Goal: Transaction & Acquisition: Obtain resource

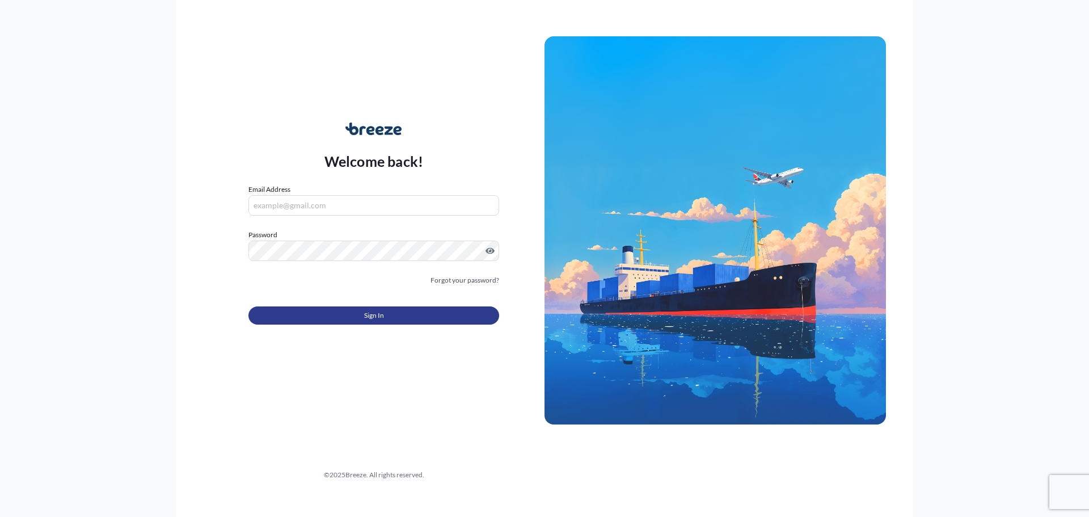
type input "[EMAIL_ADDRESS][DOMAIN_NAME]"
click at [390, 317] on button "Sign In" at bounding box center [373, 315] width 251 height 18
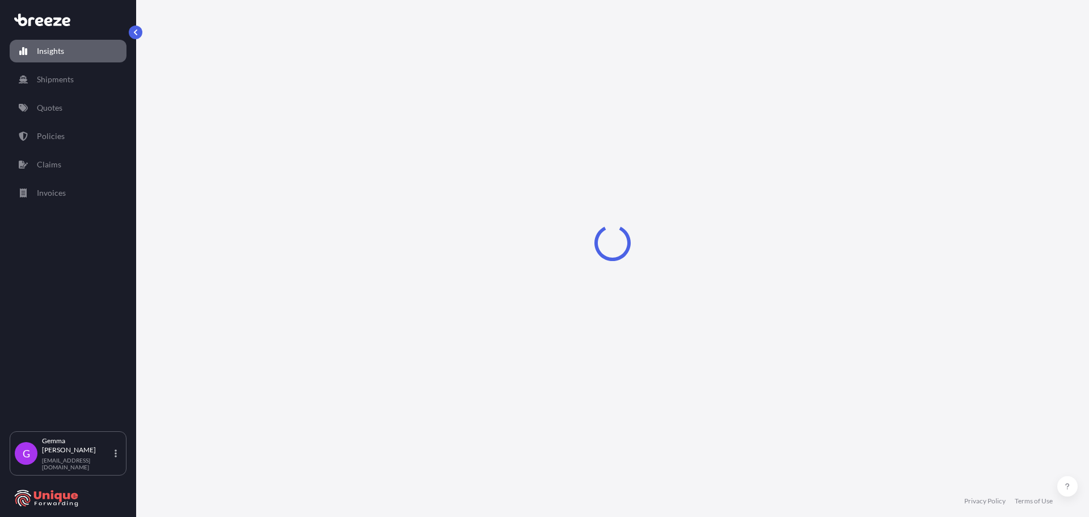
select select "2025"
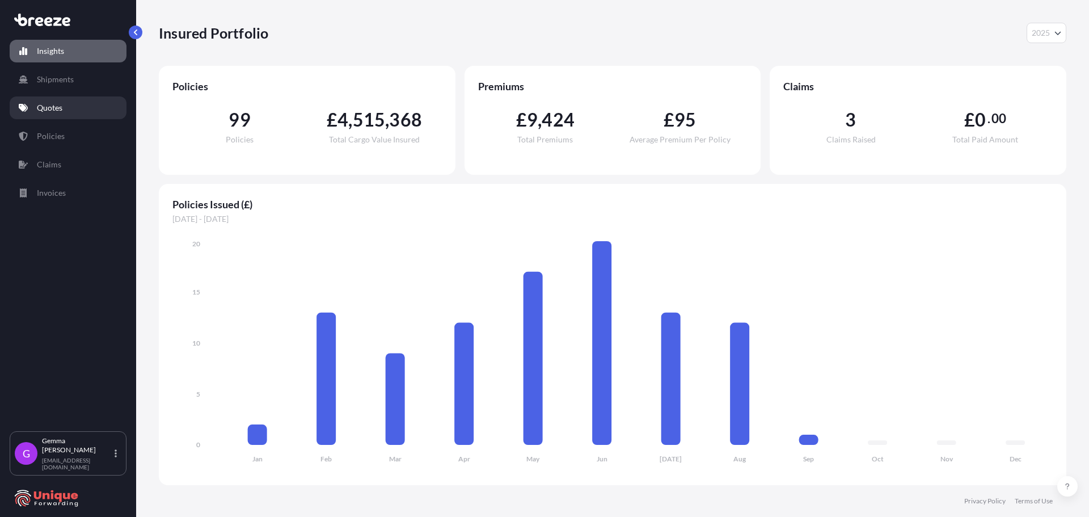
click at [64, 112] on link "Quotes" at bounding box center [68, 107] width 117 height 23
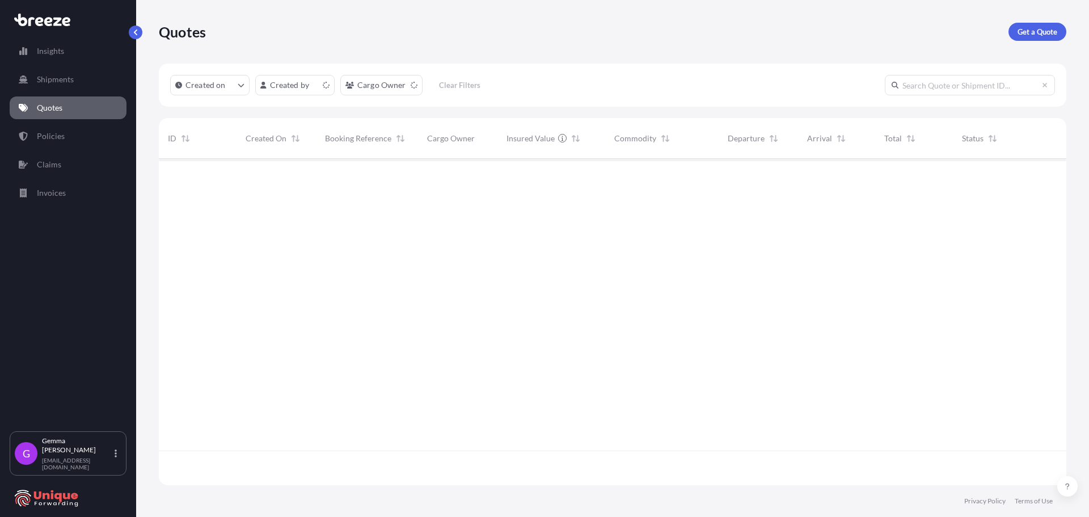
scroll to position [324, 899]
click at [1041, 32] on p "Get a Quote" at bounding box center [1038, 31] width 40 height 11
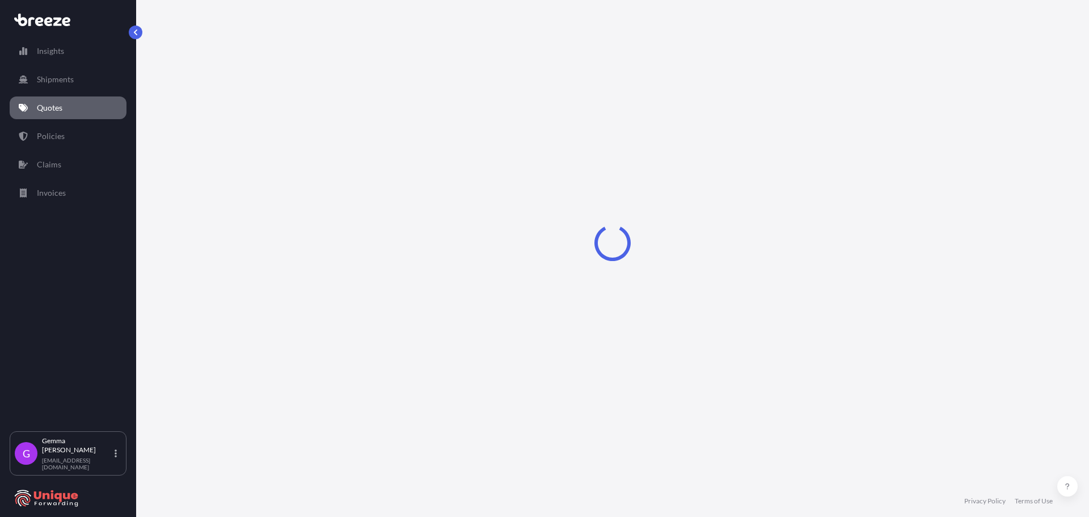
select select "Sea"
select select "1"
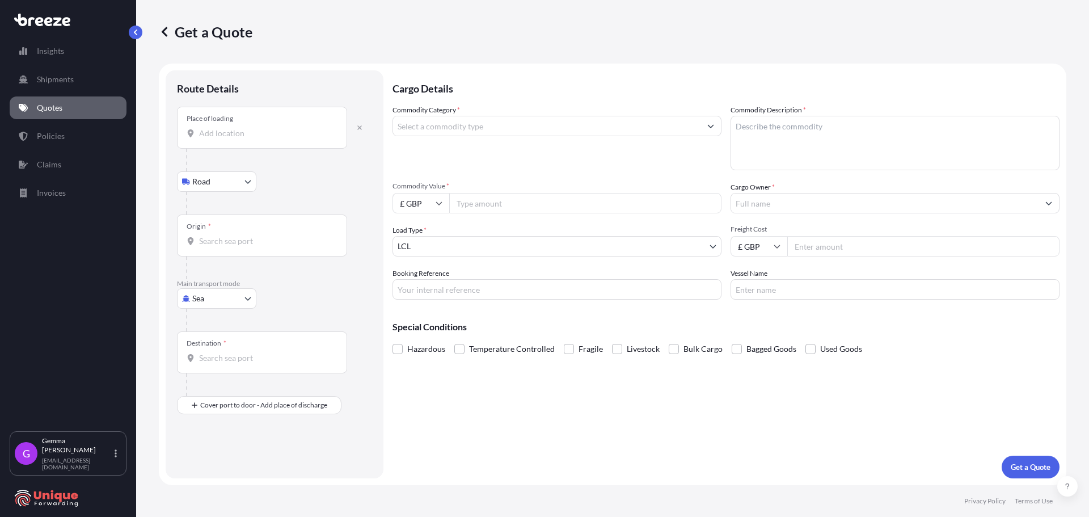
click at [243, 132] on input "Place of loading" at bounding box center [266, 133] width 134 height 11
click at [225, 135] on input "Place of loading" at bounding box center [266, 133] width 134 height 11
paste input "NG7 2SD"
click at [248, 175] on span "Nottingham NG7 2SD, [GEOGRAPHIC_DATA]" at bounding box center [297, 171] width 162 height 11
type input "Nottingham NG7 2SD, [GEOGRAPHIC_DATA]"
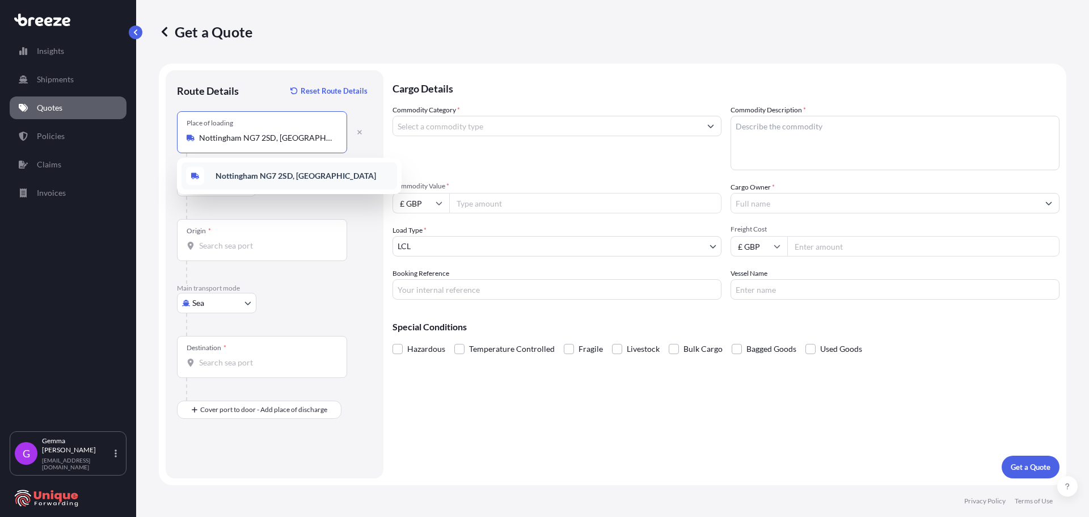
click at [273, 170] on div "Nottingham NG7 2SD, [GEOGRAPHIC_DATA]" at bounding box center [290, 175] width 216 height 27
click at [257, 235] on div "Origin *" at bounding box center [262, 240] width 170 height 42
click at [257, 240] on input "Origin *" at bounding box center [266, 245] width 134 height 11
paste input "[GEOGRAPHIC_DATA]"
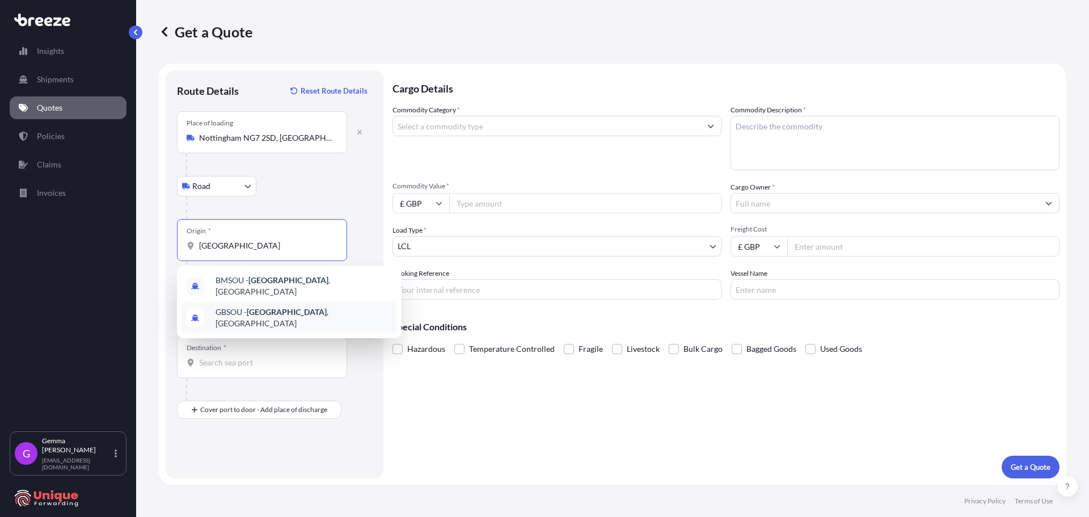
click at [301, 309] on span "GBSOU - [GEOGRAPHIC_DATA] , [GEOGRAPHIC_DATA]" at bounding box center [304, 317] width 177 height 23
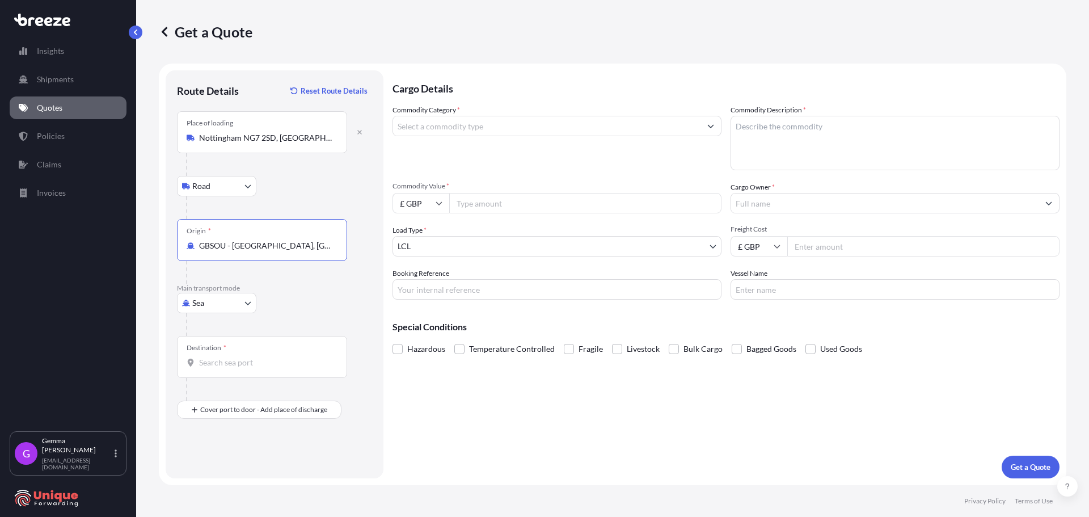
type input "GBSOU - [GEOGRAPHIC_DATA], [GEOGRAPHIC_DATA]"
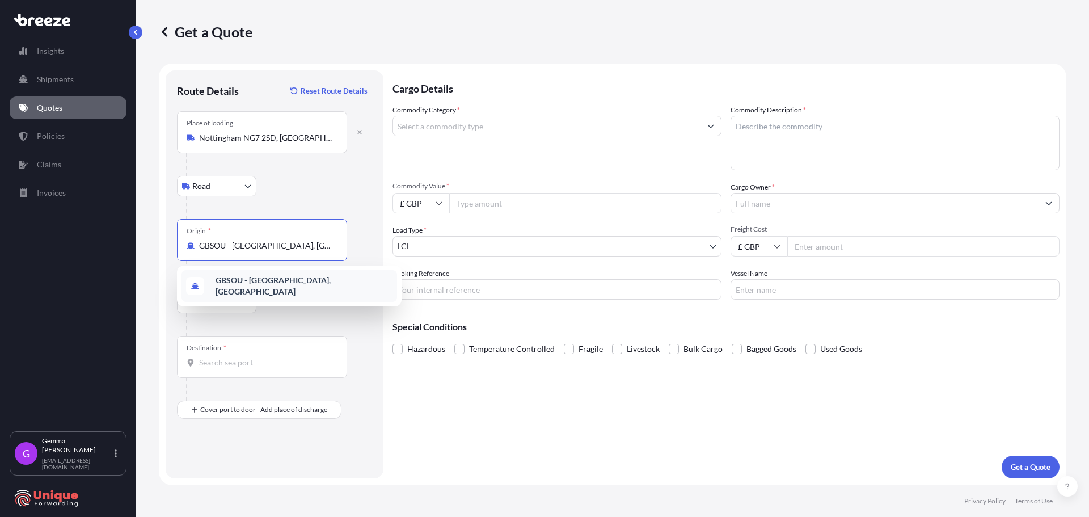
click at [242, 346] on div "Destination *" at bounding box center [262, 357] width 170 height 42
click at [242, 357] on input "Destination *" at bounding box center [266, 362] width 134 height 11
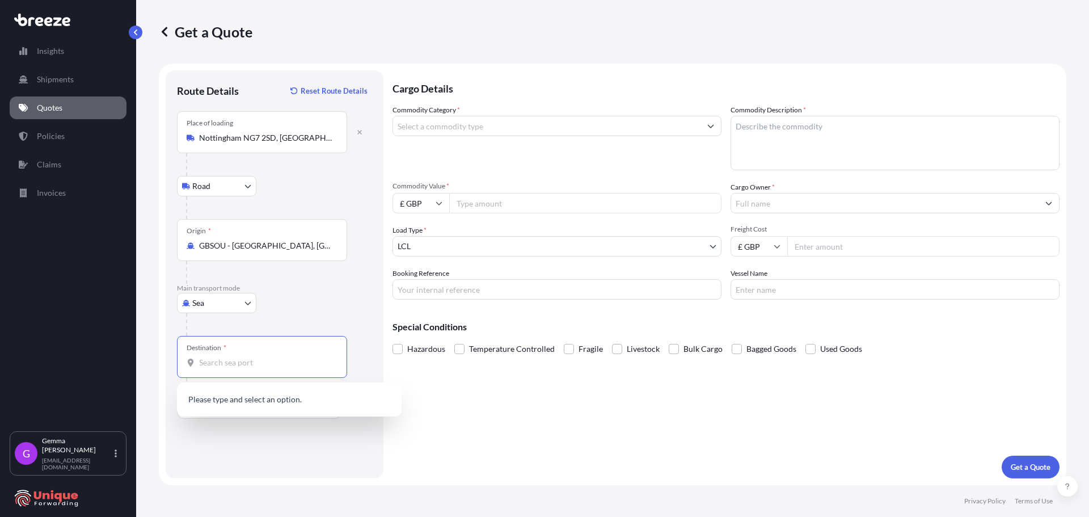
paste input "USDEN [GEOGRAPHIC_DATA]"
click at [237, 367] on input "USDEN [GEOGRAPHIC_DATA]" at bounding box center [266, 362] width 134 height 11
drag, startPoint x: 259, startPoint y: 360, endPoint x: 175, endPoint y: 359, distance: 83.4
click at [175, 359] on div "Route Details Reset Route Details Place of loading [GEOGRAPHIC_DATA] Rail Origi…" at bounding box center [275, 274] width 218 height 408
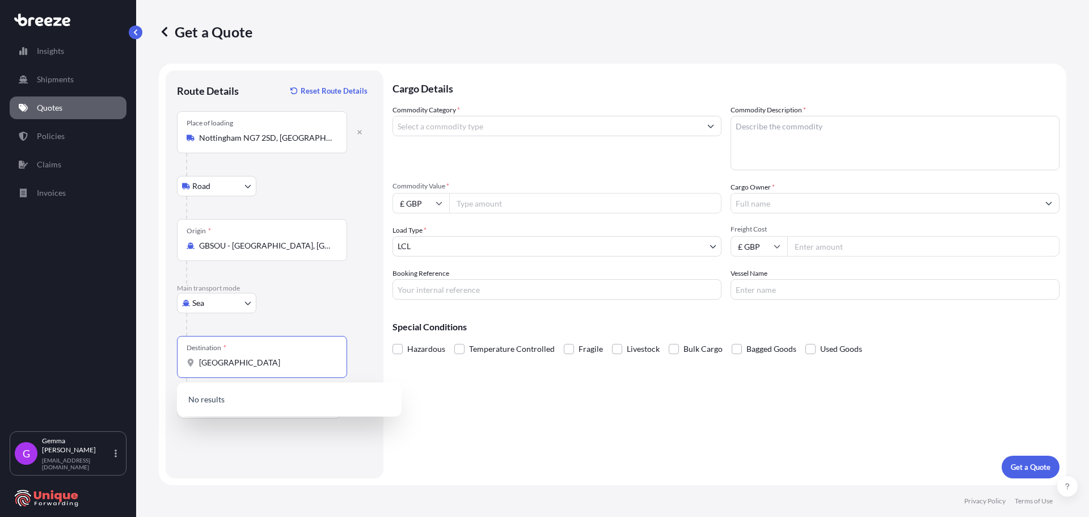
type input "[GEOGRAPHIC_DATA]"
click at [335, 275] on div at bounding box center [266, 272] width 161 height 23
drag, startPoint x: 270, startPoint y: 357, endPoint x: 182, endPoint y: 363, distance: 88.7
click at [182, 363] on div "Destination * [GEOGRAPHIC_DATA]" at bounding box center [262, 357] width 170 height 42
paste input "USDEN [GEOGRAPHIC_DATA]"
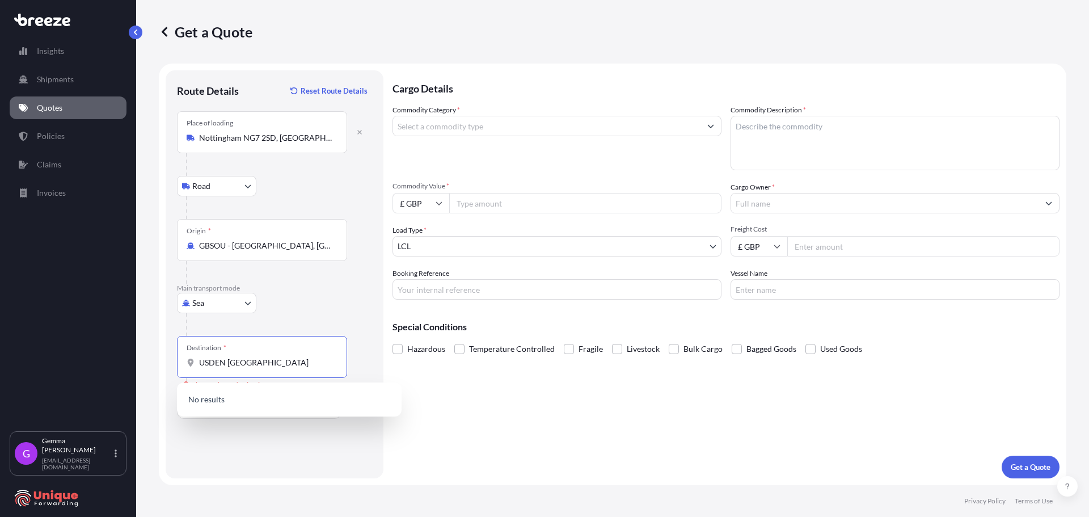
click at [249, 375] on div "Destination * USDEN [GEOGRAPHIC_DATA]" at bounding box center [262, 357] width 170 height 42
click at [249, 368] on input "USDEN [GEOGRAPHIC_DATA]" at bounding box center [266, 362] width 134 height 11
drag, startPoint x: 285, startPoint y: 365, endPoint x: 129, endPoint y: 361, distance: 155.5
click at [129, 361] on div "Insights Shipments Quotes Policies Claims Invoices G [PERSON_NAME] [EMAIL_ADDRE…" at bounding box center [544, 258] width 1089 height 517
type input "d"
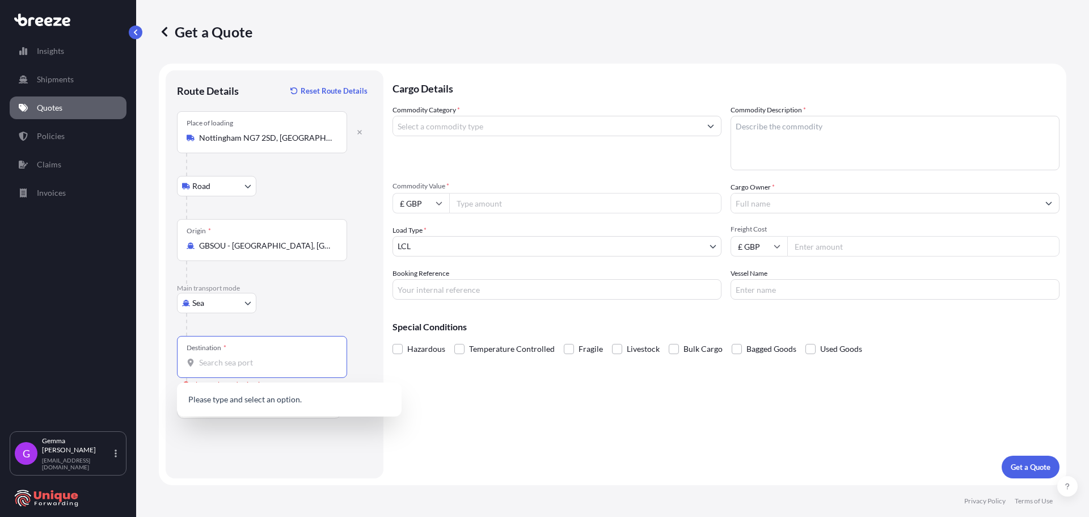
click at [228, 369] on div "Destination *" at bounding box center [262, 357] width 170 height 42
click at [228, 368] on input "Destination * Please select a destination" at bounding box center [266, 362] width 134 height 11
paste input "[GEOGRAPHIC_DATA]"
drag, startPoint x: 235, startPoint y: 367, endPoint x: 121, endPoint y: 342, distance: 116.7
click at [145, 361] on div "Get a Quote Route Details Reset Route Details Place of loading [GEOGRAPHIC_DATA…" at bounding box center [612, 242] width 953 height 485
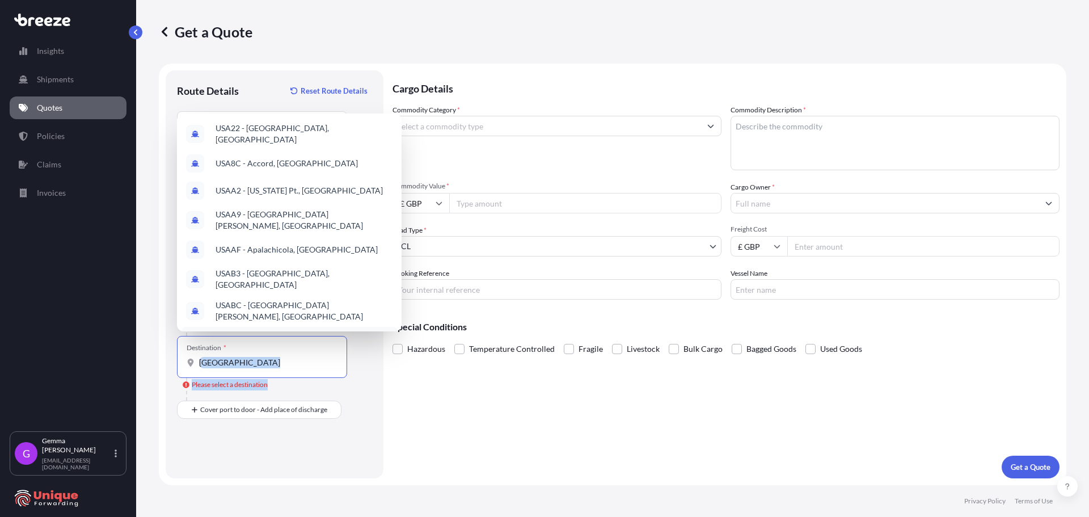
drag, startPoint x: 243, startPoint y: 369, endPoint x: 145, endPoint y: 380, distance: 98.7
click at [148, 379] on div "Get a Quote Route Details Reset Route Details Place of loading [GEOGRAPHIC_DATA…" at bounding box center [612, 242] width 953 height 485
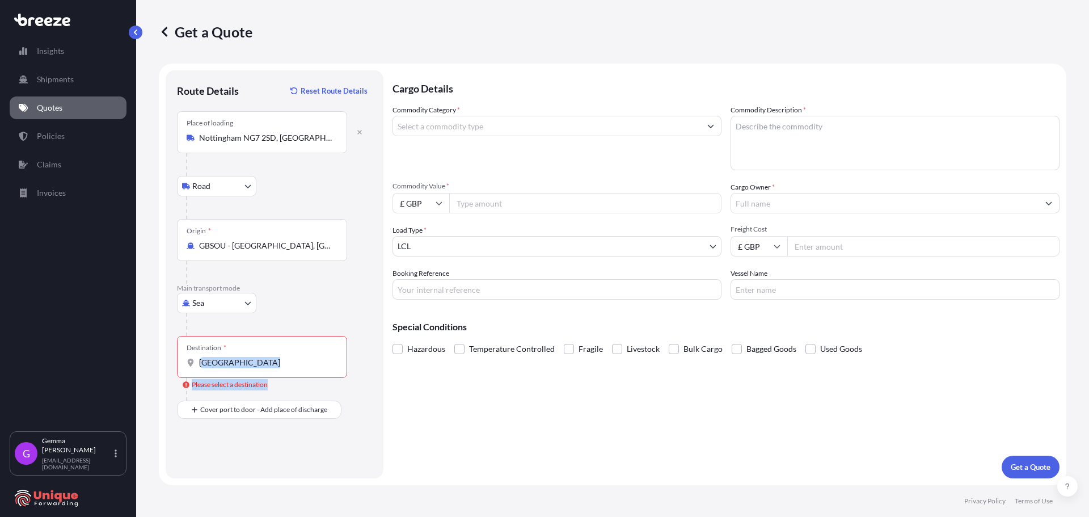
click at [246, 353] on div "Destination * [GEOGRAPHIC_DATA]" at bounding box center [262, 357] width 170 height 42
click at [246, 357] on input "[GEOGRAPHIC_DATA]" at bounding box center [266, 362] width 134 height 11
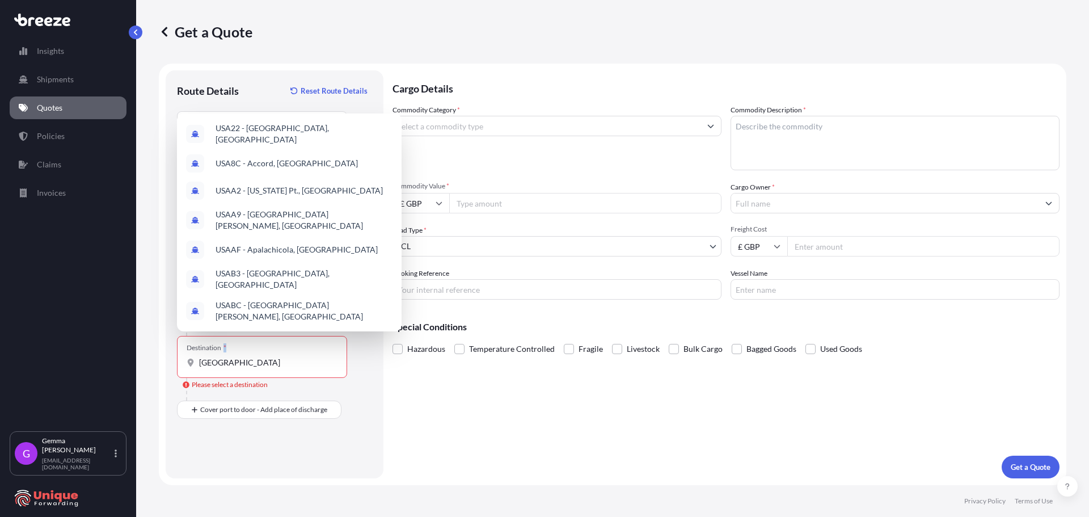
click at [246, 353] on div "Destination * [GEOGRAPHIC_DATA]" at bounding box center [262, 357] width 170 height 42
click at [246, 357] on input "[GEOGRAPHIC_DATA]" at bounding box center [266, 362] width 134 height 11
click at [246, 353] on div "Destination * [GEOGRAPHIC_DATA]" at bounding box center [262, 357] width 170 height 42
click at [246, 357] on input "[GEOGRAPHIC_DATA]" at bounding box center [266, 362] width 134 height 11
click at [242, 368] on input "[GEOGRAPHIC_DATA]" at bounding box center [266, 362] width 134 height 11
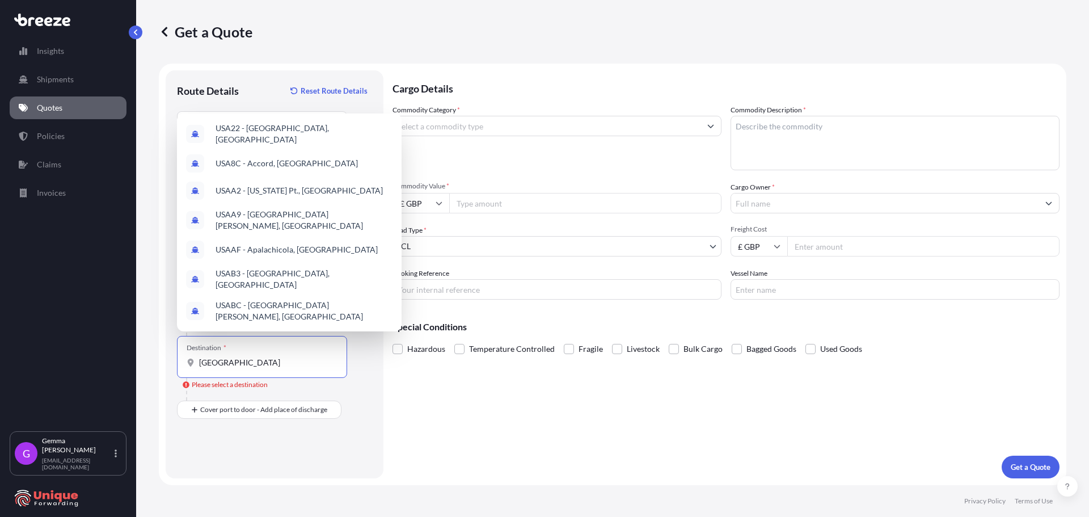
click at [242, 368] on input "[GEOGRAPHIC_DATA]" at bounding box center [266, 362] width 134 height 11
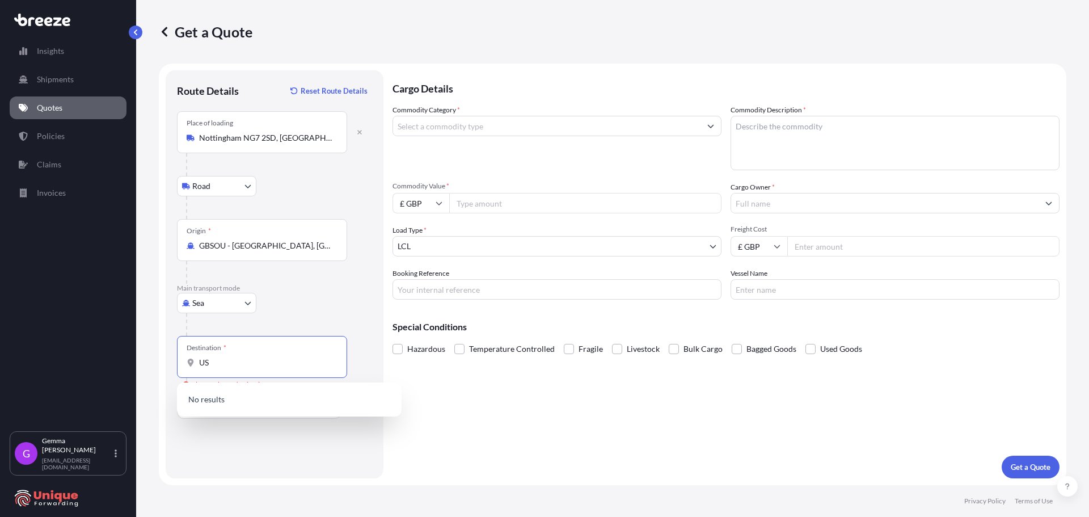
type input "U"
type input "S"
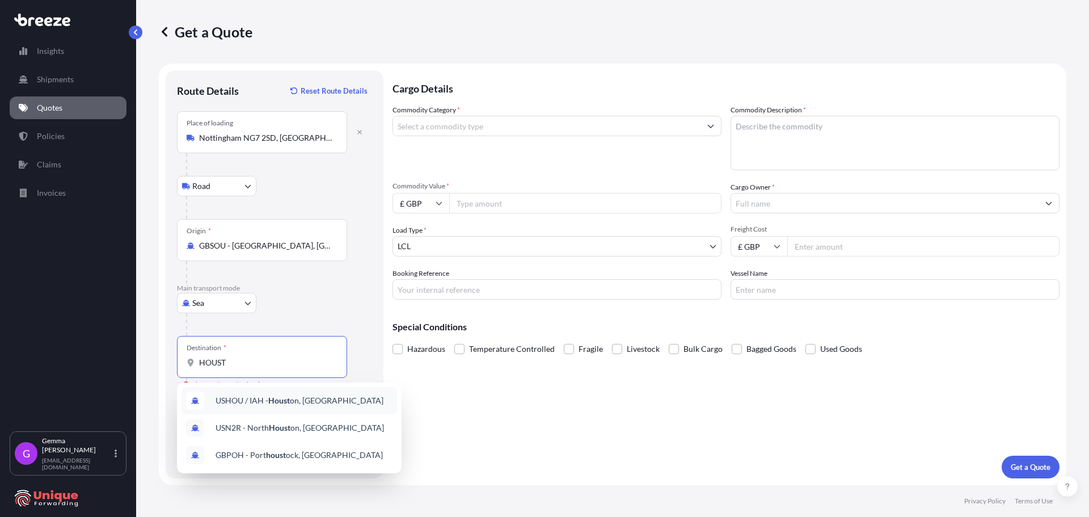
click at [299, 400] on span "USHOU / IAH - Houst on, [GEOGRAPHIC_DATA]" at bounding box center [300, 400] width 168 height 11
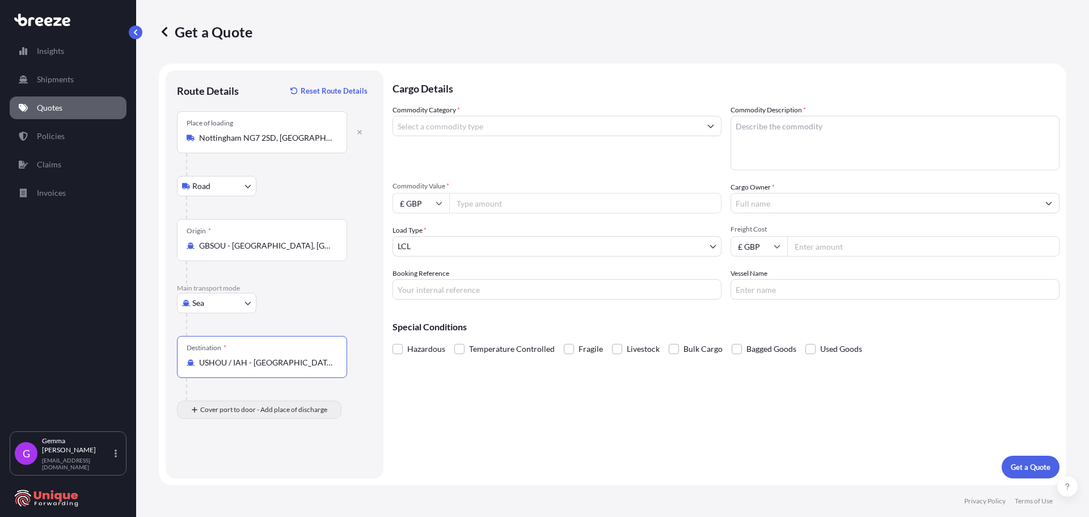
type input "USHOU / IAH - [GEOGRAPHIC_DATA], [GEOGRAPHIC_DATA]"
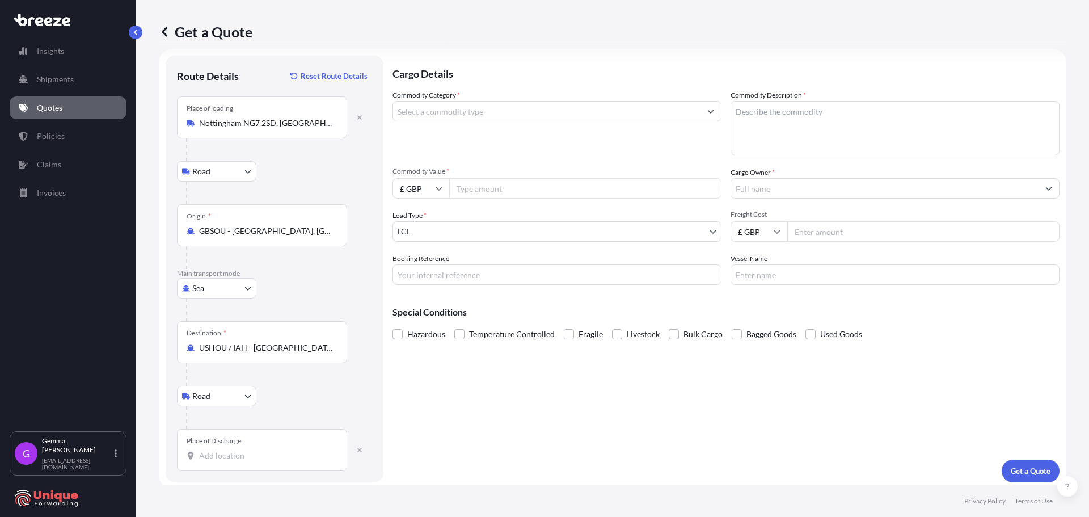
scroll to position [19, 0]
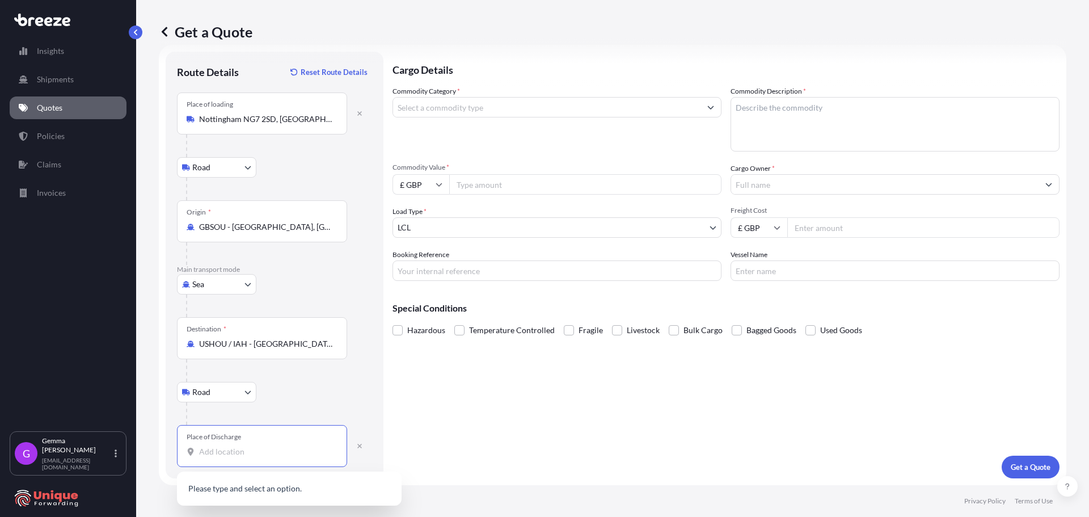
click at [234, 455] on input "Place of Discharge" at bounding box center [266, 451] width 134 height 11
paste input "[STREET_ADDRESS]"
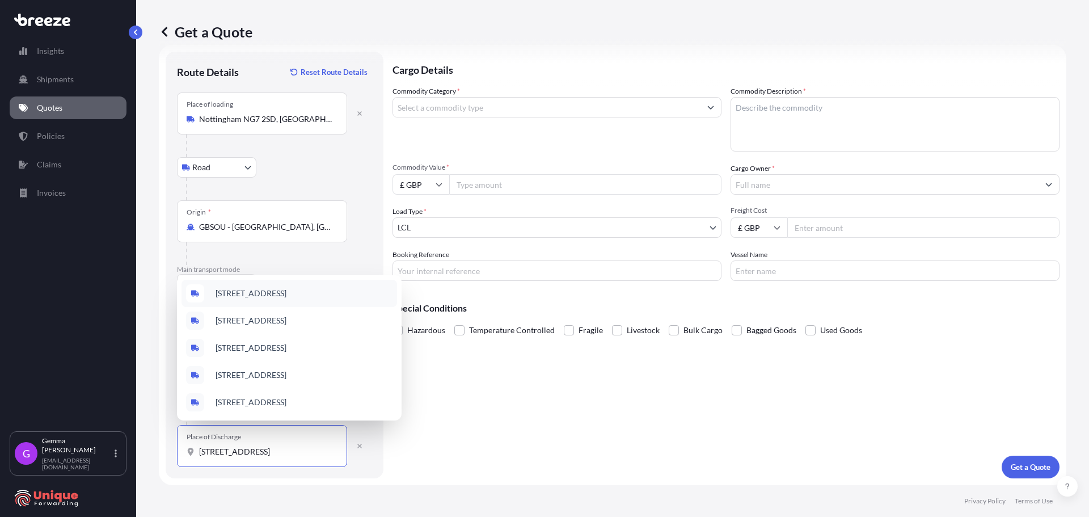
click at [287, 296] on span "[STREET_ADDRESS]" at bounding box center [251, 293] width 71 height 11
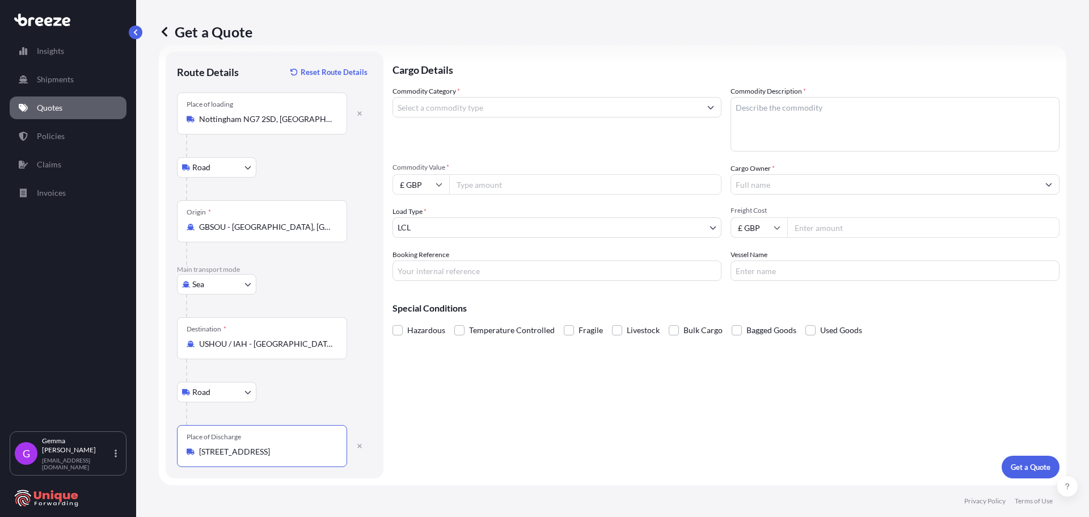
type input "[STREET_ADDRESS]"
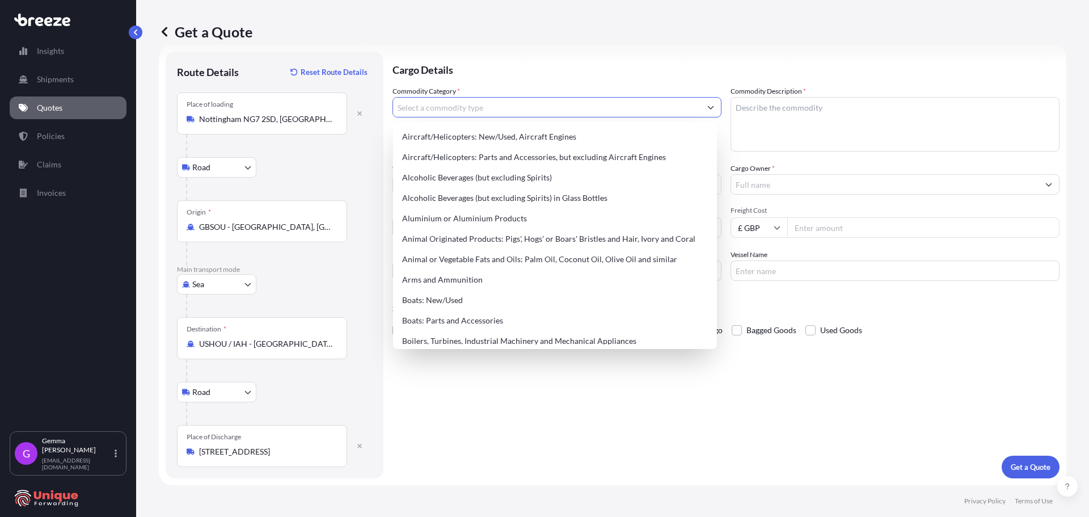
click at [496, 113] on input "Commodity Category *" at bounding box center [547, 107] width 308 height 20
click at [536, 107] on input "Commodity Category *" at bounding box center [547, 107] width 308 height 20
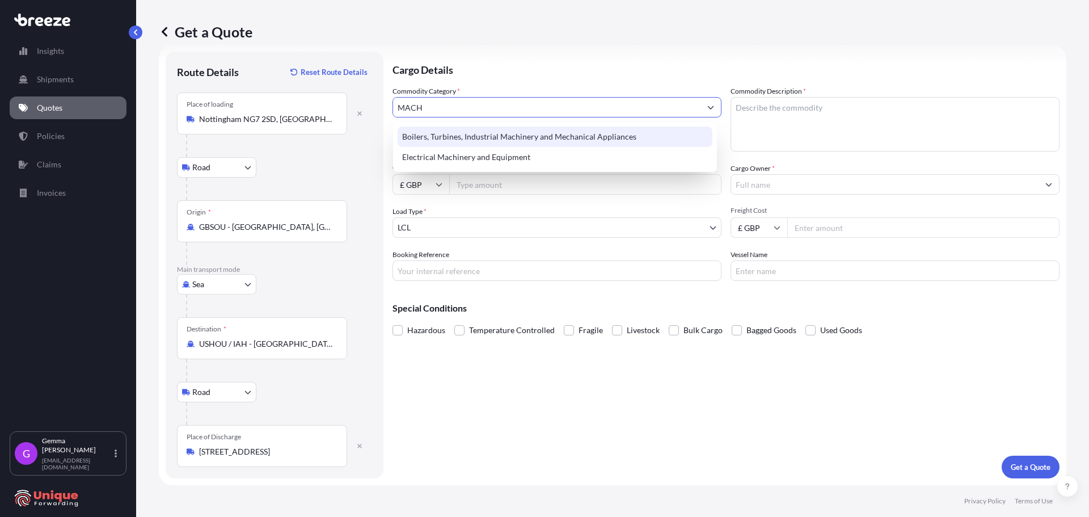
click at [544, 137] on div "Boilers, Turbines, Industrial Machinery and Mechanical Appliances" at bounding box center [555, 137] width 315 height 20
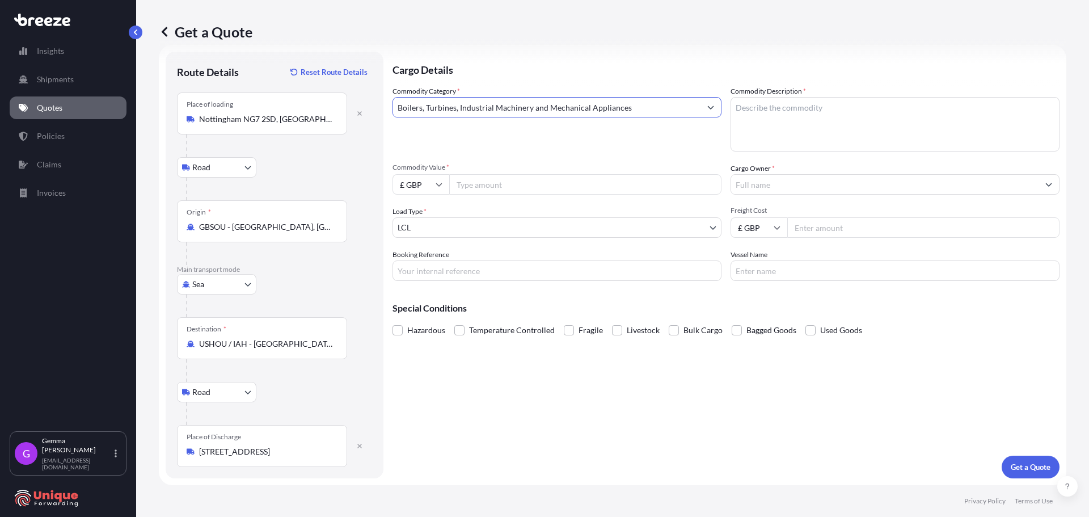
type input "Boilers, Turbines, Industrial Machinery and Mechanical Appliances"
click at [858, 125] on textarea "Commodity Description *" at bounding box center [895, 124] width 329 height 54
click at [786, 83] on p "Cargo Details" at bounding box center [726, 69] width 667 height 34
click at [787, 117] on textarea "Commodity Description *" at bounding box center [895, 124] width 329 height 54
paste textarea "[PERSON_NAME] 320 Shear"
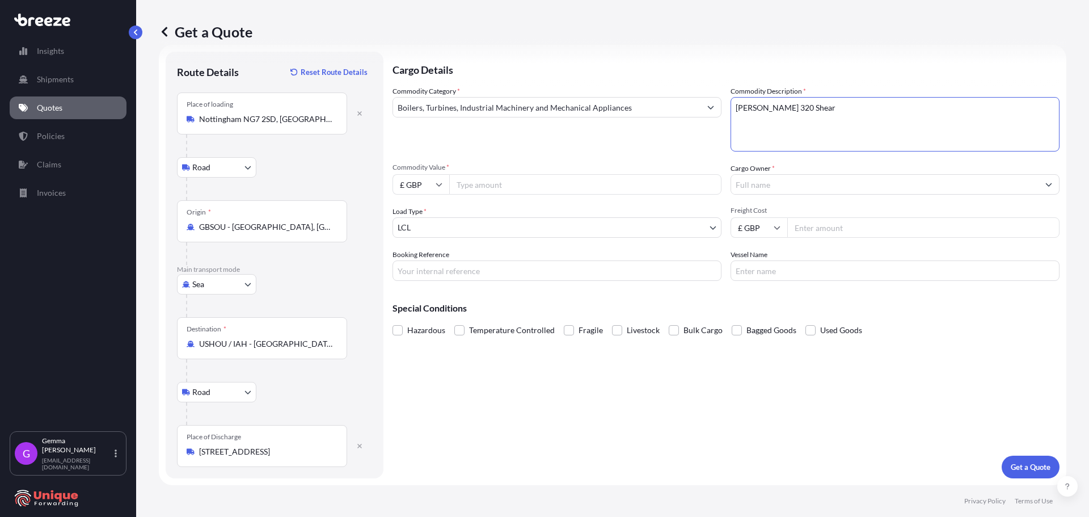
click at [764, 128] on textarea "[PERSON_NAME] 320 Shear" at bounding box center [895, 124] width 329 height 54
paste textarea "[PERSON_NAME] 407 Shear"
click at [802, 129] on textarea "[PERSON_NAME] 320 [PERSON_NAME] 407 Shear" at bounding box center [895, 124] width 329 height 54
paste textarea "Used [PERSON_NAME] M20 Can Baler"
click at [753, 147] on textarea "[PERSON_NAME] 320 [PERSON_NAME] 407 Shear Used [PERSON_NAME] M20 Can Baler" at bounding box center [895, 124] width 329 height 54
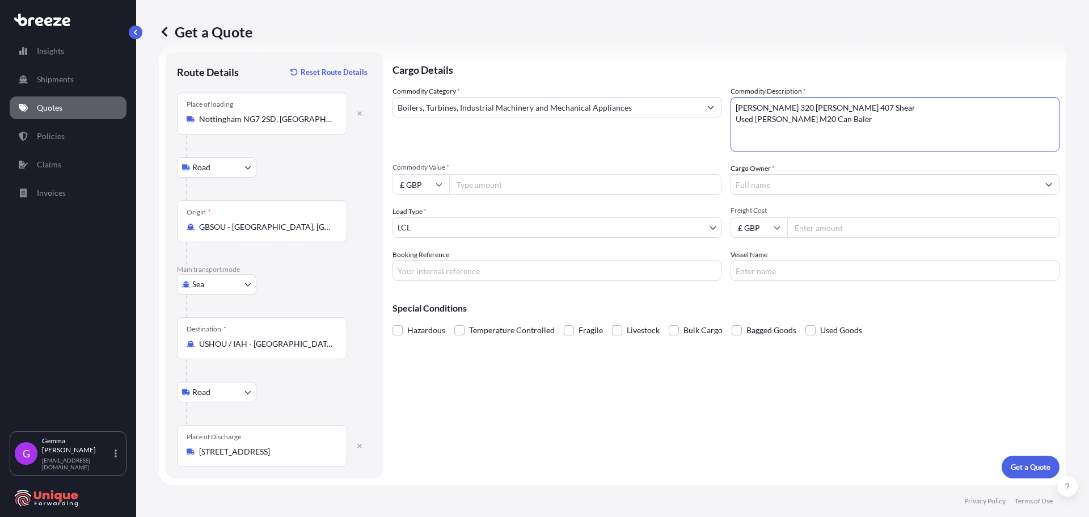
paste textarea "Used Can Sorter"
click at [848, 127] on textarea "[PERSON_NAME] 320 [PERSON_NAME] 407 Shear Used [PERSON_NAME] M20 Can Baler Used…" at bounding box center [895, 124] width 329 height 54
paste textarea "2x [PERSON_NAME] 600GT Shears"
click at [793, 137] on textarea "[PERSON_NAME] 320 [PERSON_NAME] 407 Shear Used [PERSON_NAME] M20 Can Baler Used…" at bounding box center [895, 124] width 329 height 54
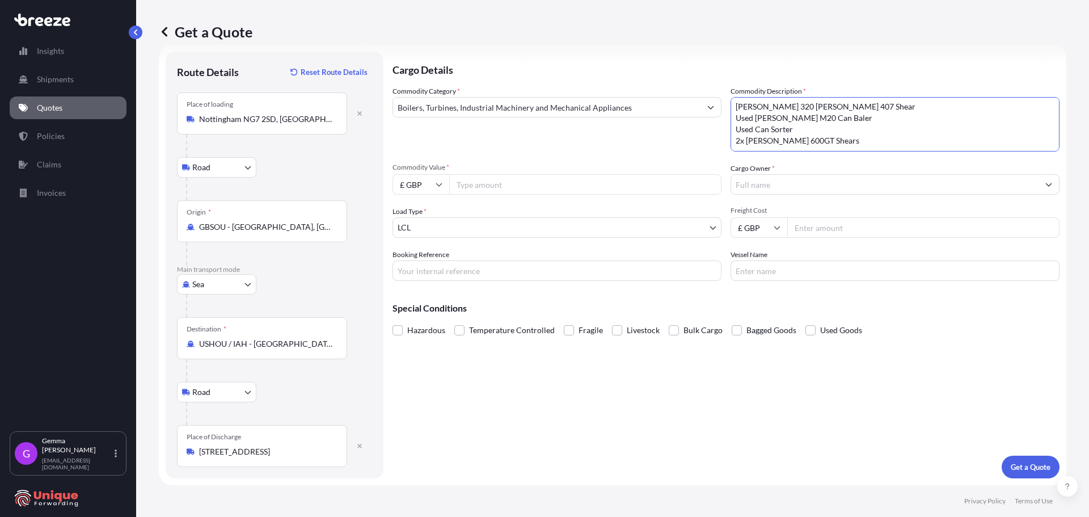
paste textarea "2x [PERSON_NAME] 600GT Shears"
click at [780, 146] on textarea "[PERSON_NAME] 320 [PERSON_NAME] 407 Shear Used [PERSON_NAME] M20 Can Baler Used…" at bounding box center [895, 124] width 329 height 54
paste textarea "Used [PERSON_NAME] 2035 Baler"
click at [836, 108] on textarea "[PERSON_NAME] 320 [PERSON_NAME] 407 Shear Used [PERSON_NAME] M20 Can Baler Used…" at bounding box center [895, 124] width 329 height 54
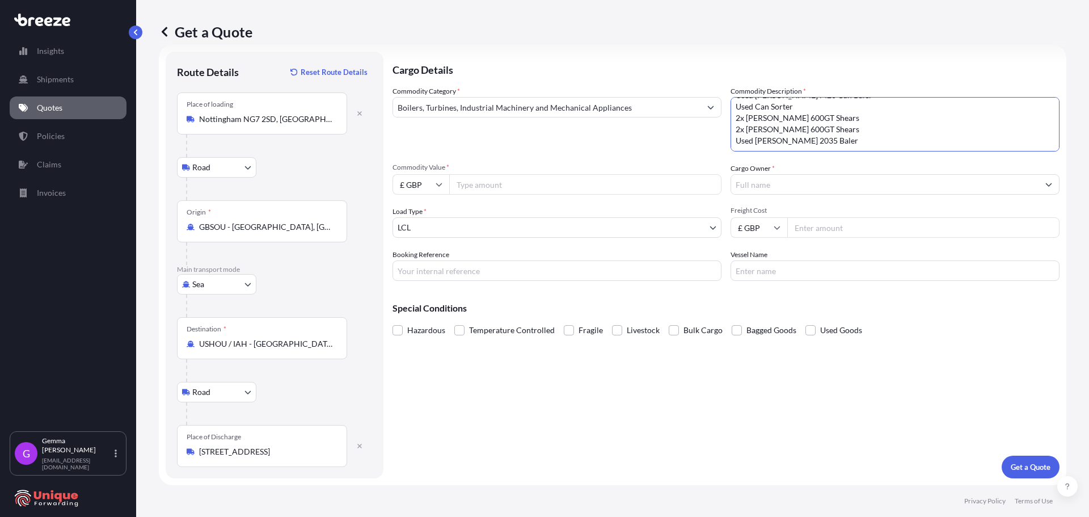
paste textarea "[PERSON_NAME] 150 Shear"
click at [791, 129] on textarea "[PERSON_NAME] 320 [PERSON_NAME] 407 Shear Used [PERSON_NAME] M20 Can Baler Used…" at bounding box center [895, 124] width 329 height 54
paste textarea "[PERSON_NAME] 200B Shear"
click at [789, 128] on textarea "[PERSON_NAME] 320 [PERSON_NAME] 407 Shear Used [PERSON_NAME] M20 Can Baler Used…" at bounding box center [895, 124] width 329 height 54
click at [831, 138] on textarea "[PERSON_NAME] 320 [PERSON_NAME] 407 Shear Used [PERSON_NAME] M20 Can Baler Used…" at bounding box center [895, 124] width 329 height 54
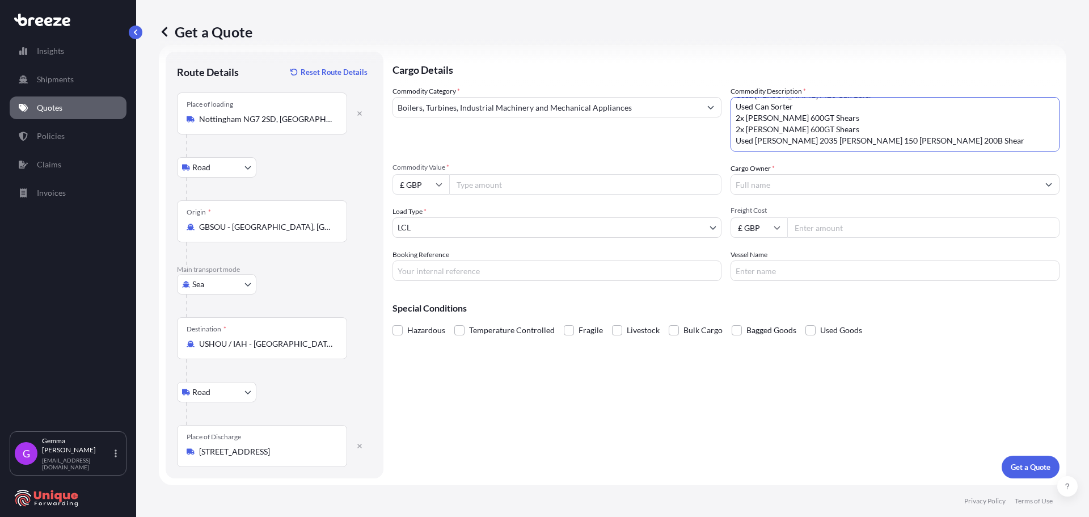
scroll to position [58, 0]
type textarea "[PERSON_NAME] 320 [PERSON_NAME] 407 Shear Used [PERSON_NAME] M20 Can Baler Used…"
click at [510, 193] on input "Commodity Value *" at bounding box center [585, 184] width 272 height 20
type input "103230"
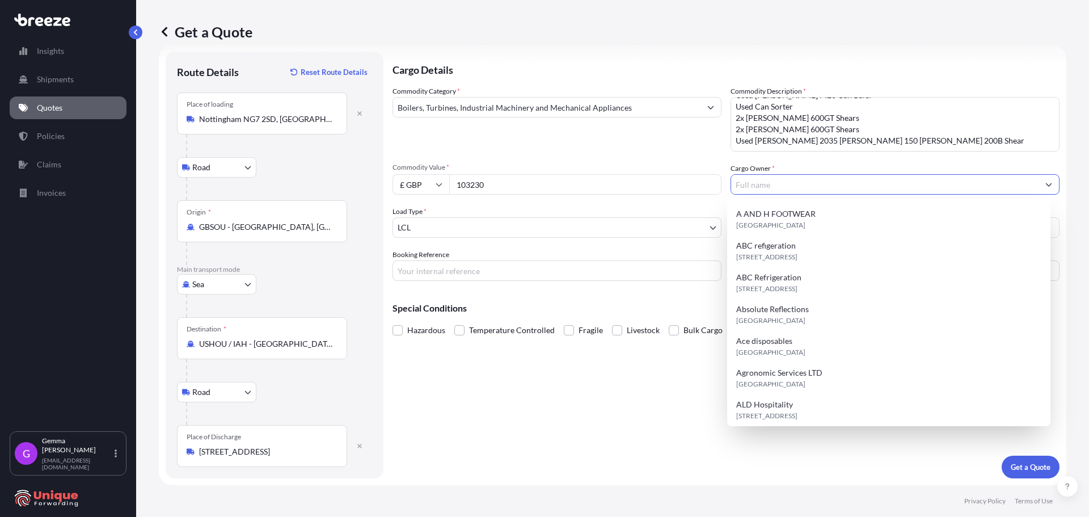
click at [848, 185] on input "Cargo Owner *" at bounding box center [885, 184] width 308 height 20
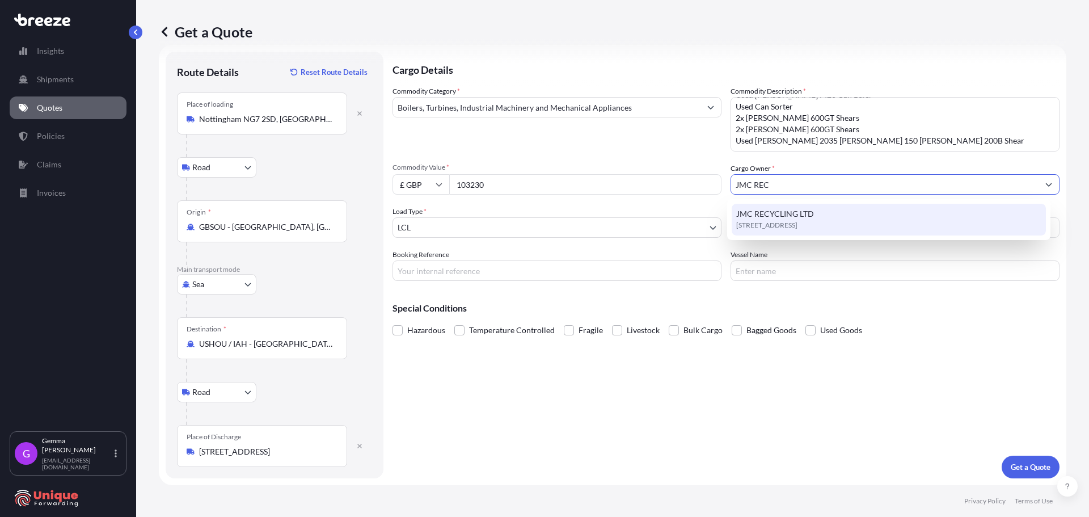
click at [852, 217] on div "JMC RECYCLING LTD [STREET_ADDRESS]" at bounding box center [889, 220] width 315 height 32
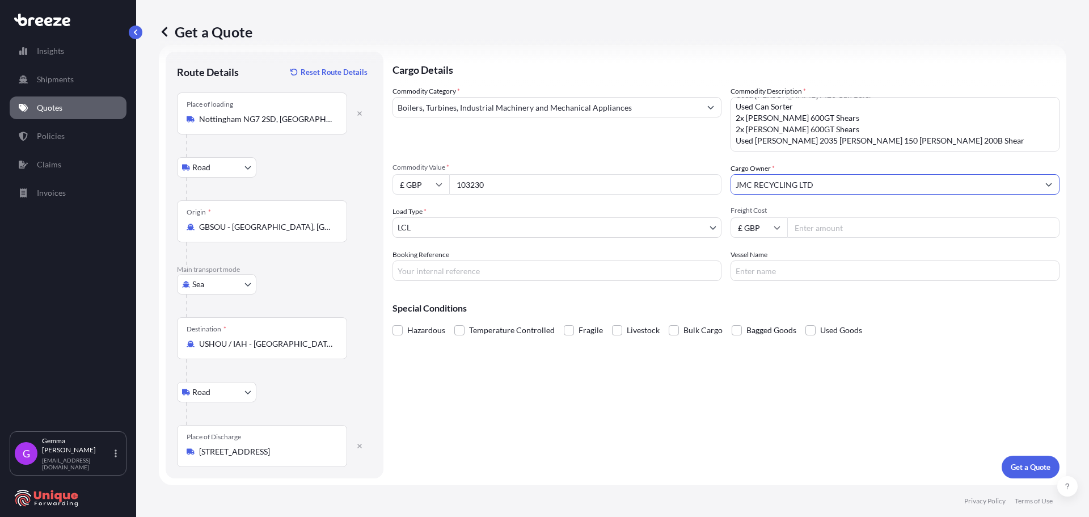
type input "JMC RECYCLING LTD"
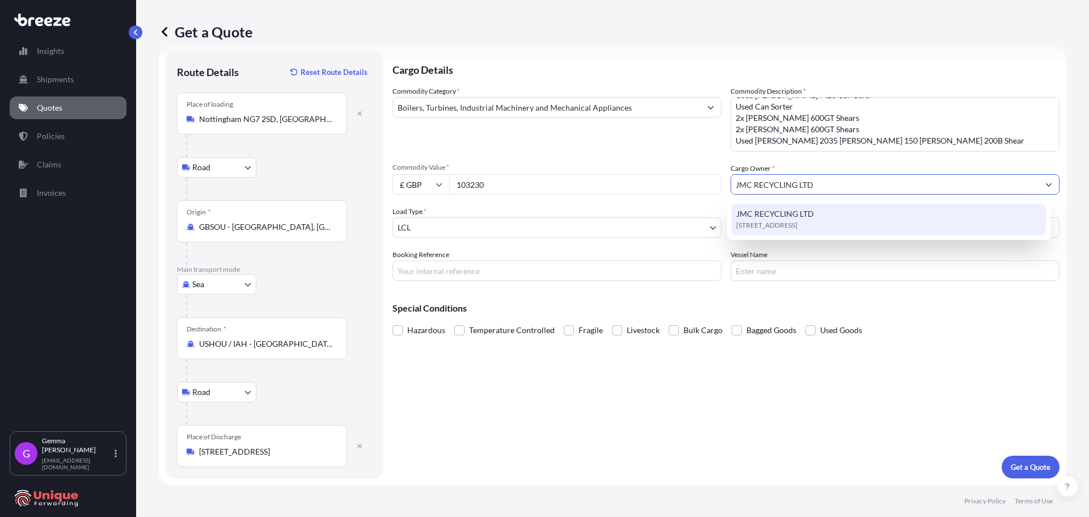
click at [798, 226] on span "[STREET_ADDRESS]" at bounding box center [766, 225] width 61 height 11
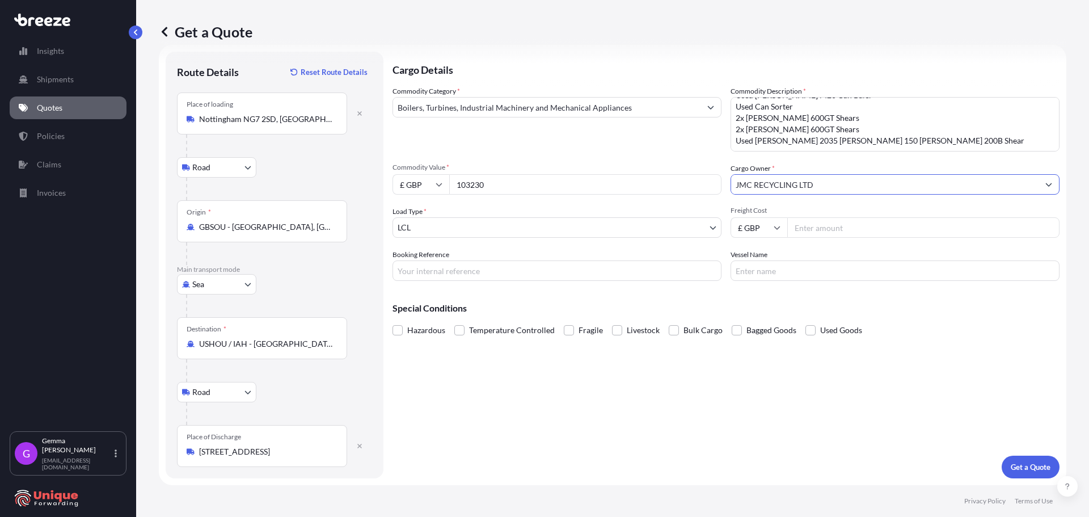
click at [821, 226] on input "Freight Cost" at bounding box center [923, 227] width 272 height 20
type input "4855"
click at [438, 271] on input "Booking Reference" at bounding box center [557, 270] width 329 height 20
click at [538, 272] on input "Booking Reference" at bounding box center [557, 270] width 329 height 20
click at [476, 276] on input "Booking Reference" at bounding box center [557, 270] width 329 height 20
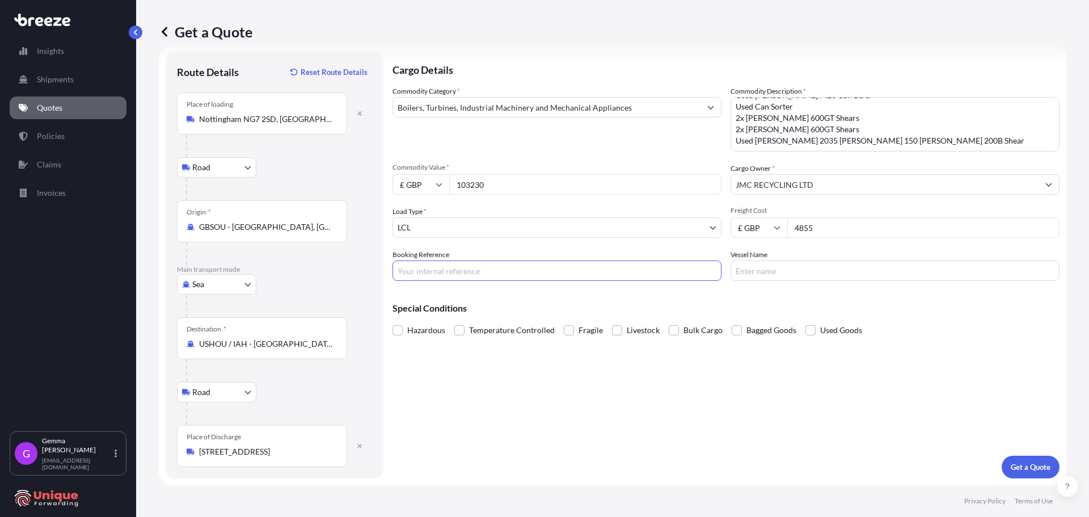
paste input "#40348"
type input "#40348"
click at [823, 271] on input "Vessel Name" at bounding box center [895, 270] width 329 height 20
type input "TBC"
drag, startPoint x: 841, startPoint y: 233, endPoint x: 649, endPoint y: 246, distance: 192.2
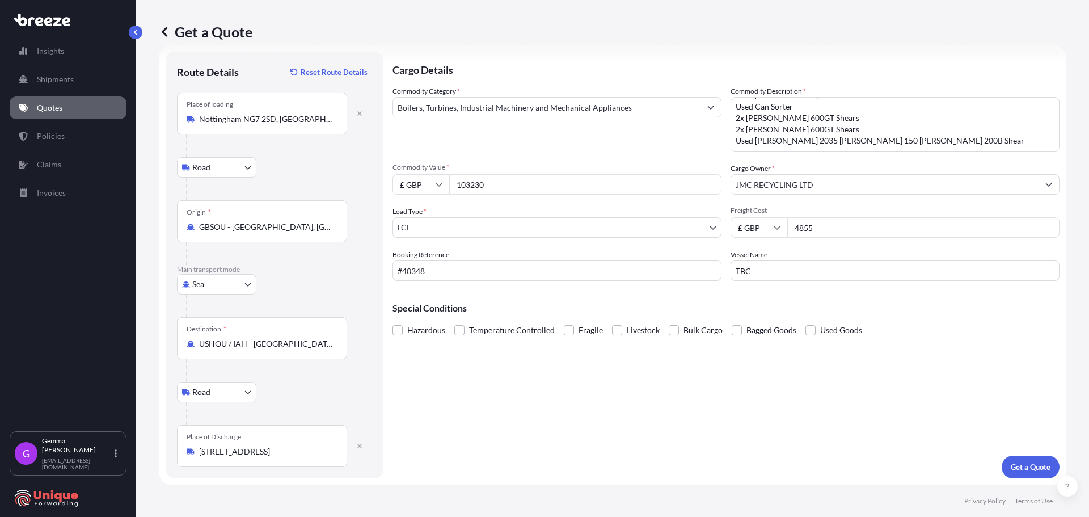
click at [649, 246] on div "Commodity Category * Boilers, Turbines, Industrial Machinery and Mechanical App…" at bounding box center [726, 183] width 667 height 195
type input "4875"
click at [1022, 470] on p "Get a Quote" at bounding box center [1031, 466] width 40 height 11
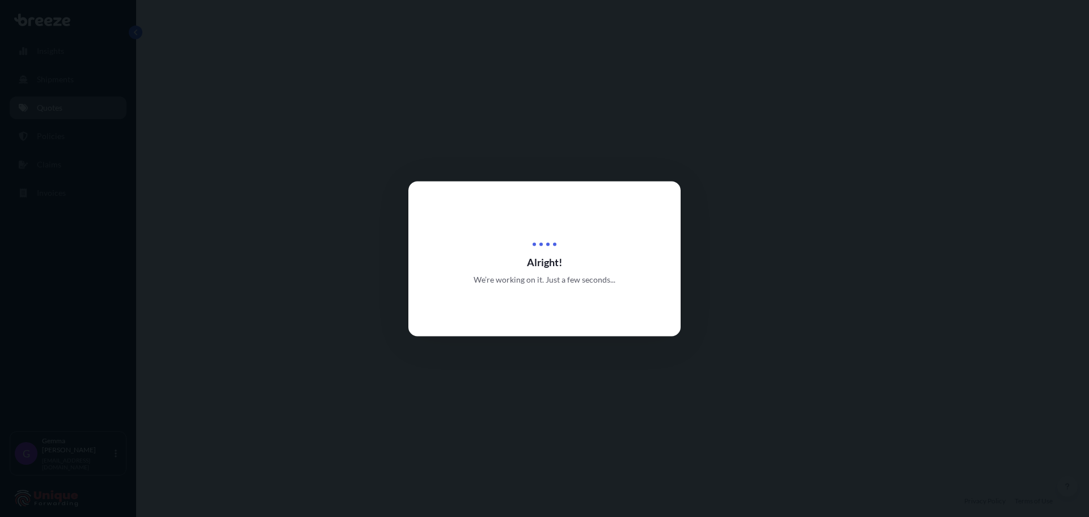
select select "Road"
select select "Sea"
select select "Road"
select select "1"
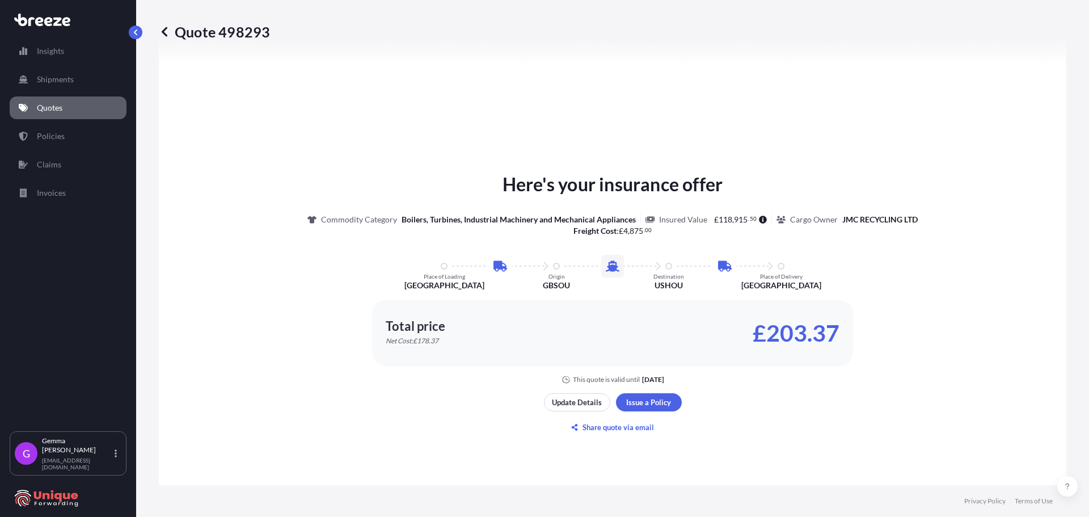
scroll to position [681, 0]
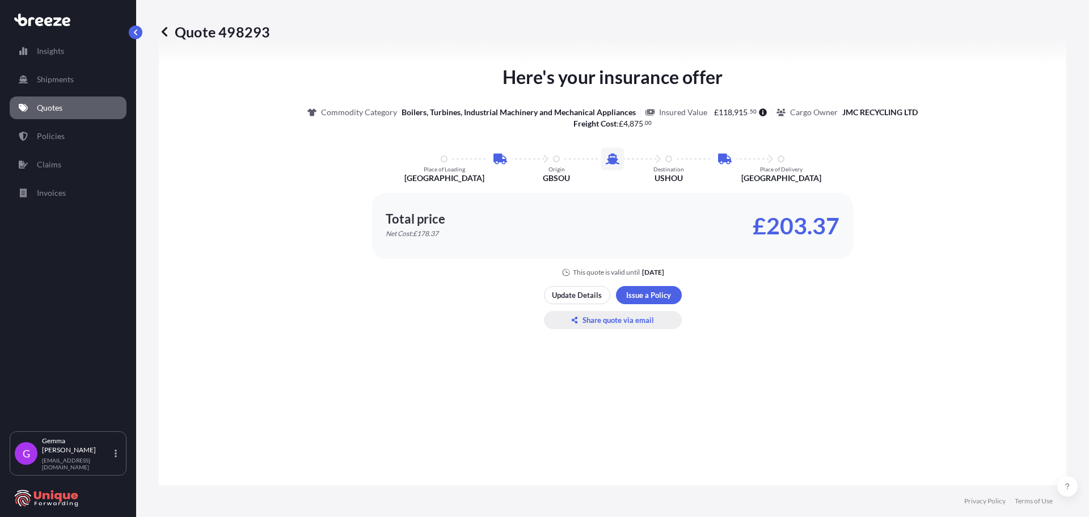
click at [611, 317] on p "Share quote via email" at bounding box center [618, 319] width 71 height 11
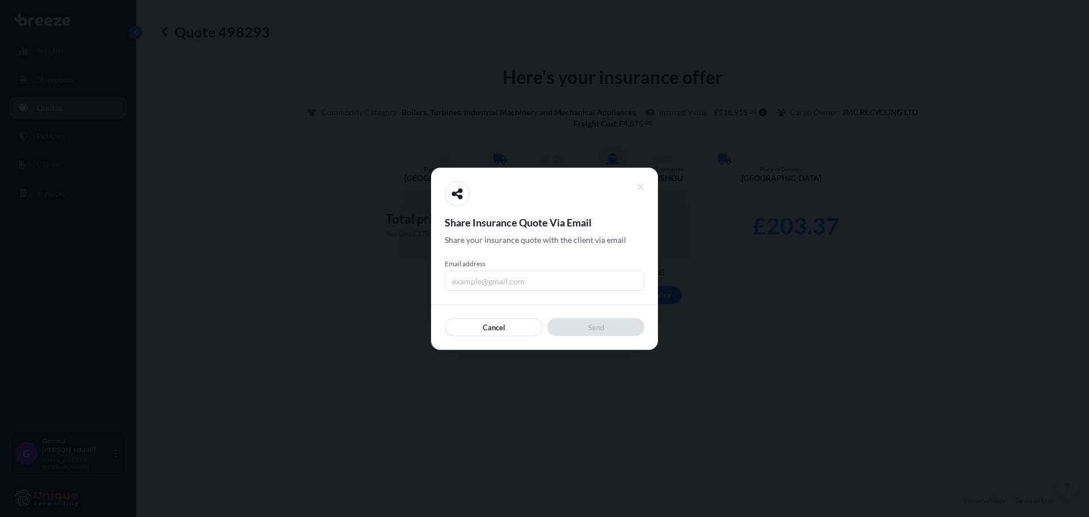
click at [486, 287] on input "Email address" at bounding box center [545, 280] width 200 height 20
type input "[EMAIL_ADDRESS][DOMAIN_NAME]"
